Goal: Entertainment & Leisure: Browse casually

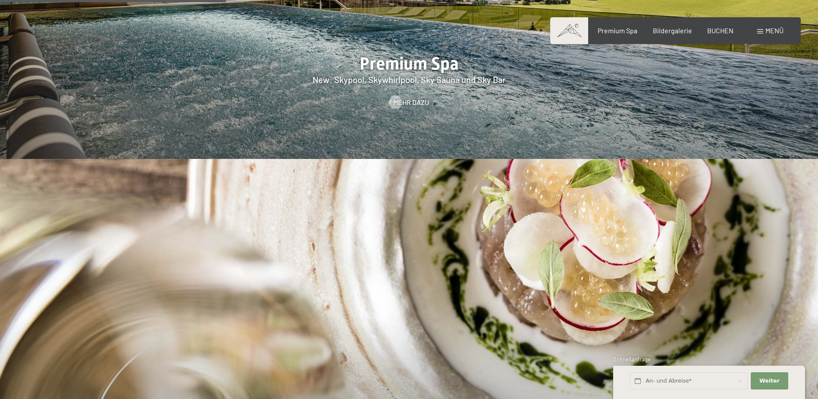
scroll to position [1510, 0]
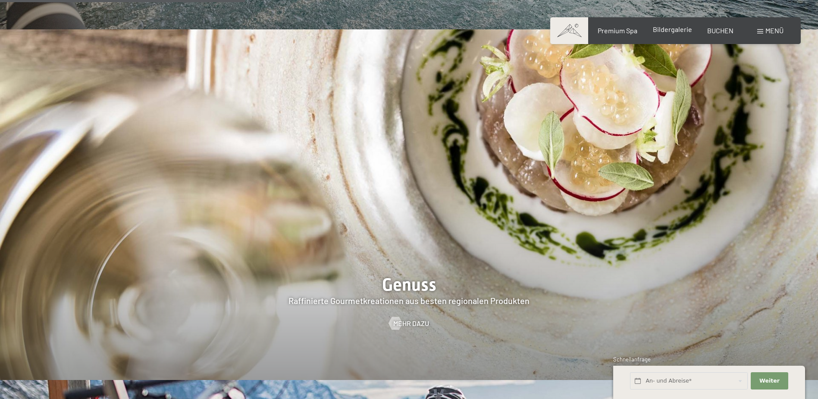
click at [677, 31] on span "Bildergalerie" at bounding box center [672, 29] width 39 height 8
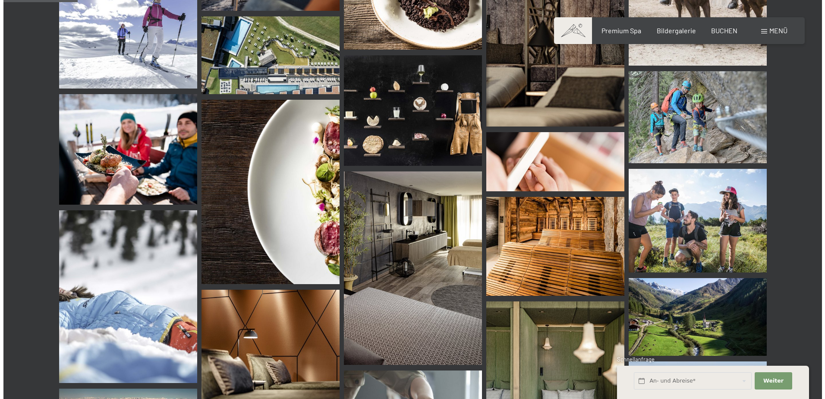
scroll to position [906, 0]
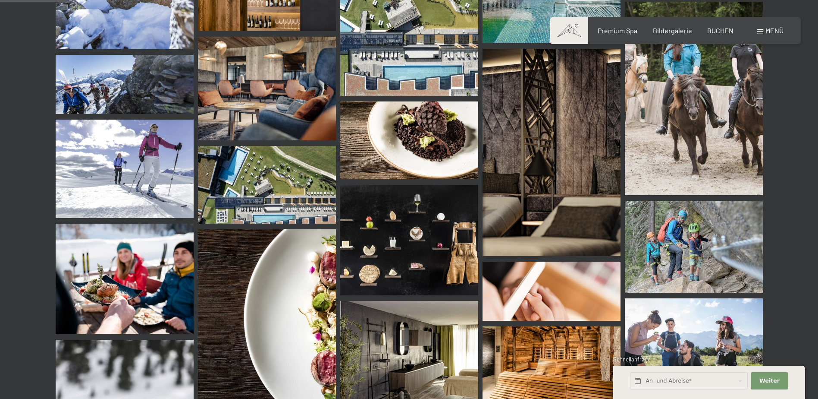
click at [760, 30] on span at bounding box center [760, 31] width 6 height 4
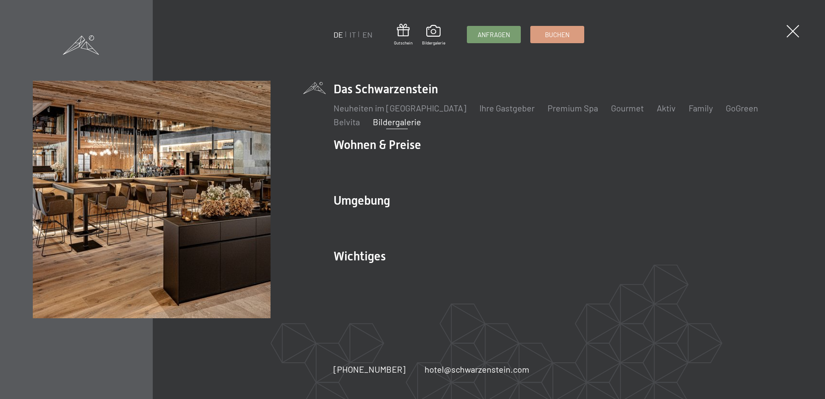
click at [373, 122] on link "Bildergalerie" at bounding box center [397, 121] width 48 height 10
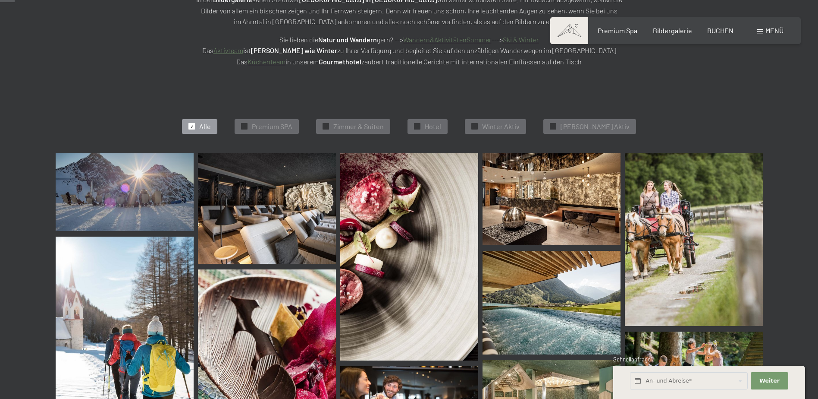
scroll to position [173, 0]
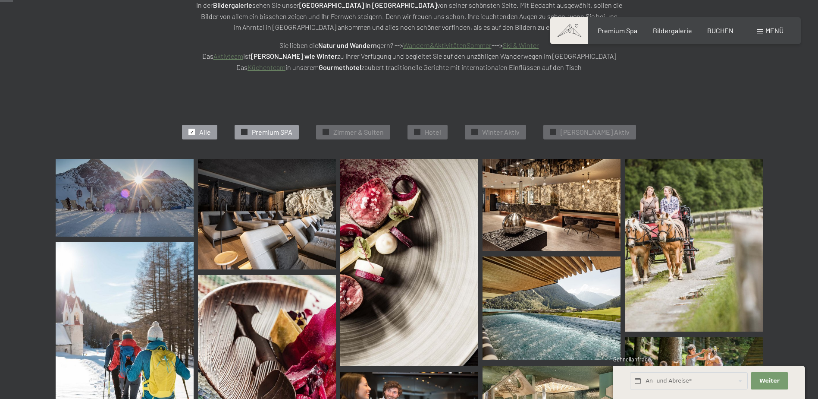
click at [278, 134] on span "Premium SPA" at bounding box center [272, 131] width 41 height 9
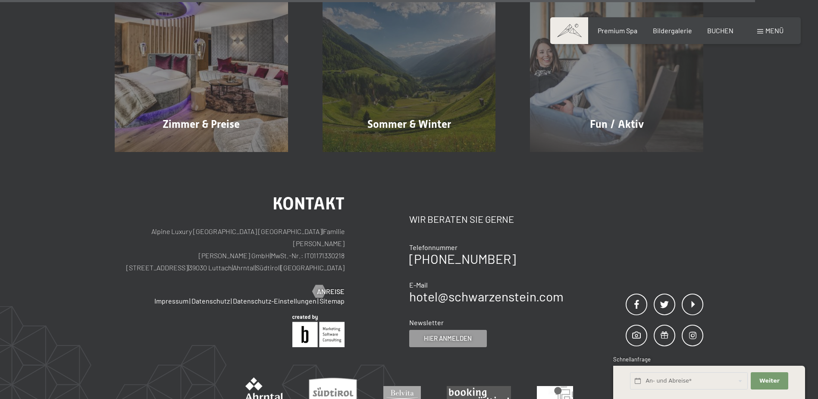
scroll to position [1684, 0]
